Goal: Task Accomplishment & Management: Manage account settings

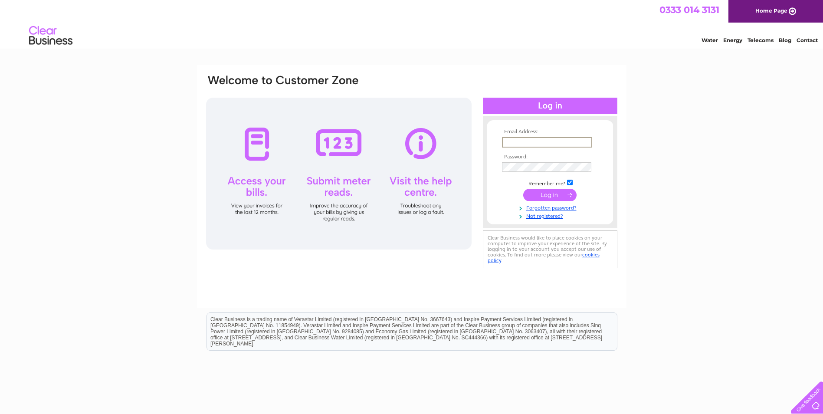
click at [531, 141] on input "text" at bounding box center [547, 142] width 90 height 10
type input "[PERSON_NAME][EMAIL_ADDRESS][DOMAIN_NAME]"
click at [548, 193] on input "submit" at bounding box center [549, 195] width 53 height 12
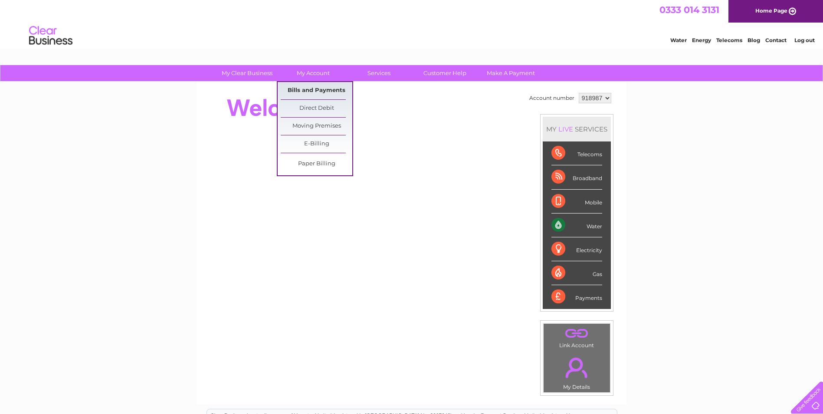
click at [301, 89] on link "Bills and Payments" at bounding box center [317, 90] width 72 height 17
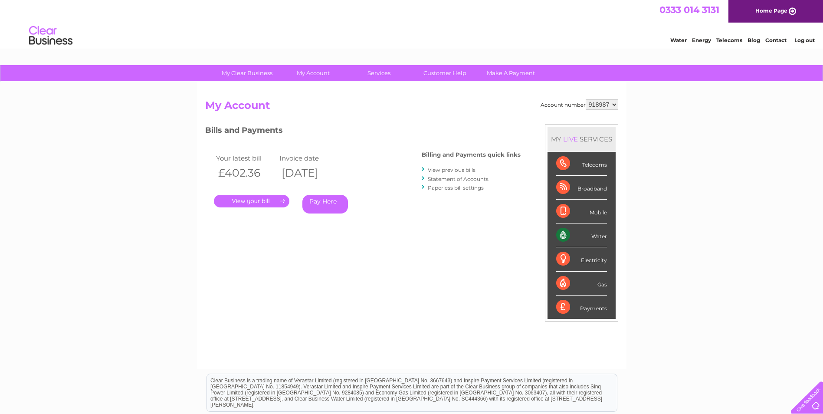
click at [267, 200] on link "." at bounding box center [251, 201] width 75 height 13
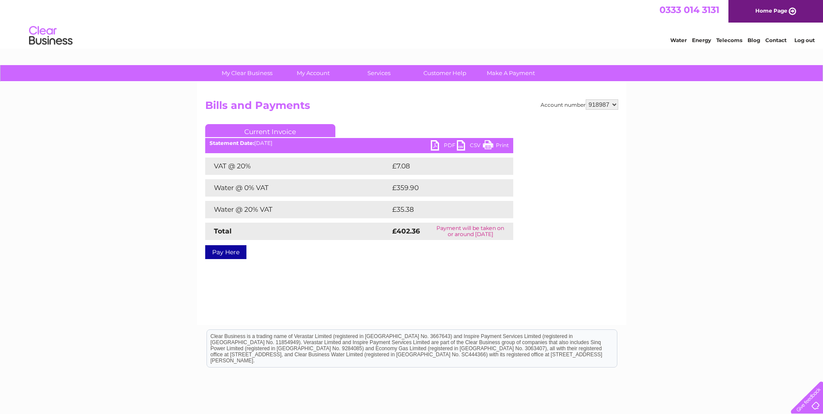
click at [433, 142] on link "PDF" at bounding box center [444, 146] width 26 height 13
